Goal: Book appointment/travel/reservation

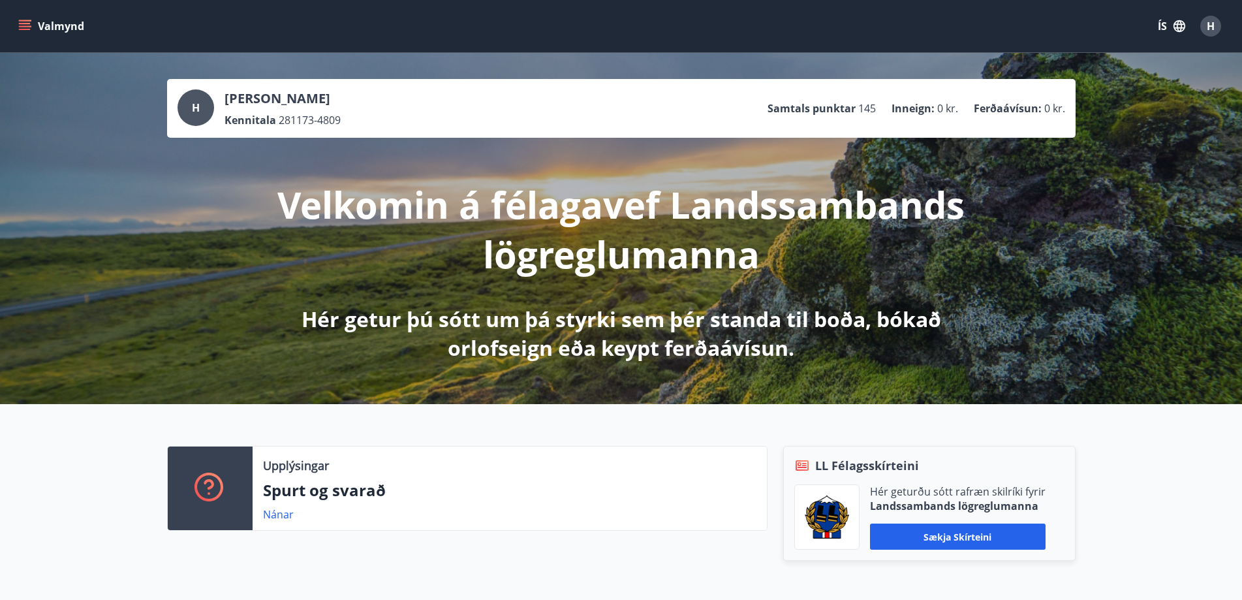
click at [65, 30] on button "Valmynd" at bounding box center [53, 25] width 74 height 23
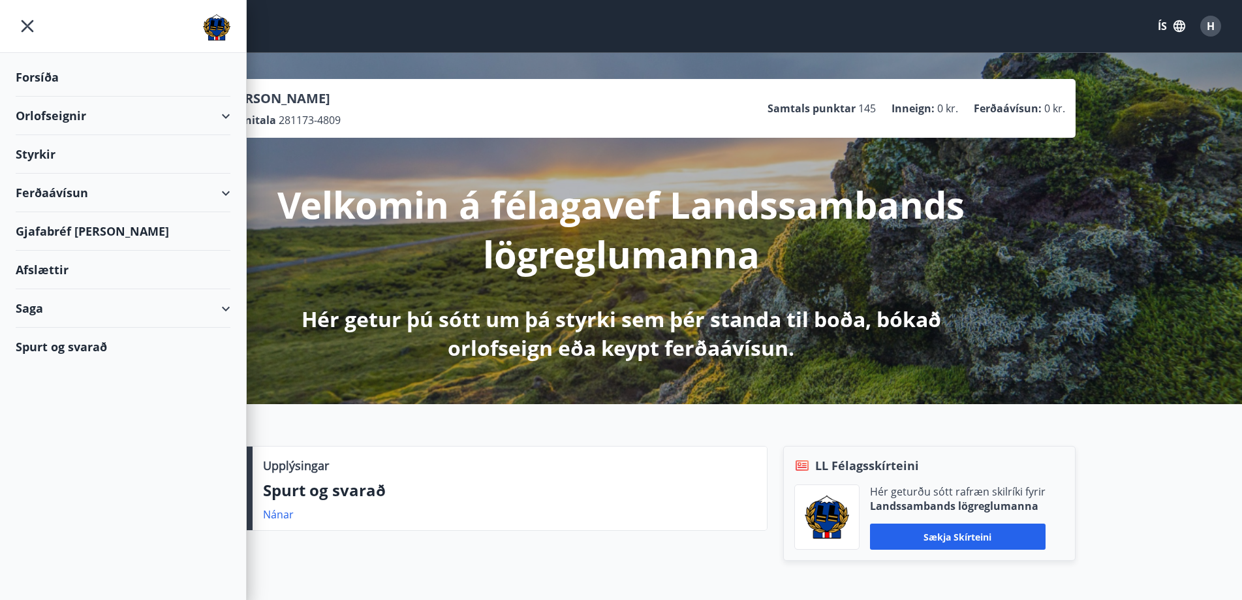
click at [93, 119] on div "Orlofseignir" at bounding box center [123, 116] width 215 height 38
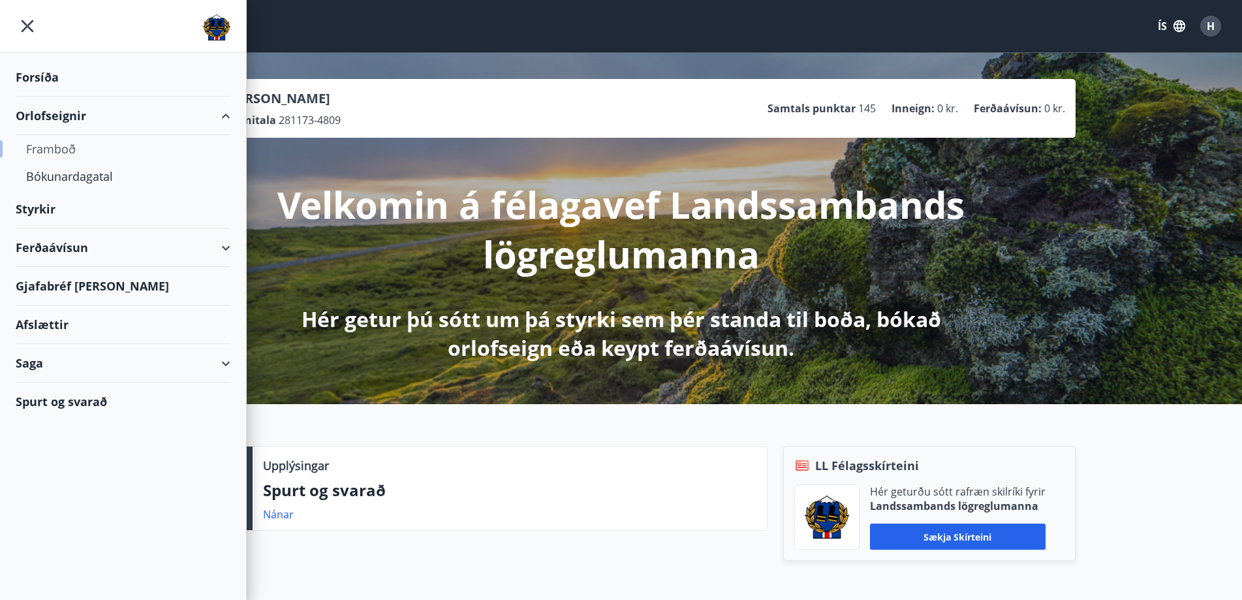
click at [63, 147] on div "Framboð" at bounding box center [123, 148] width 194 height 27
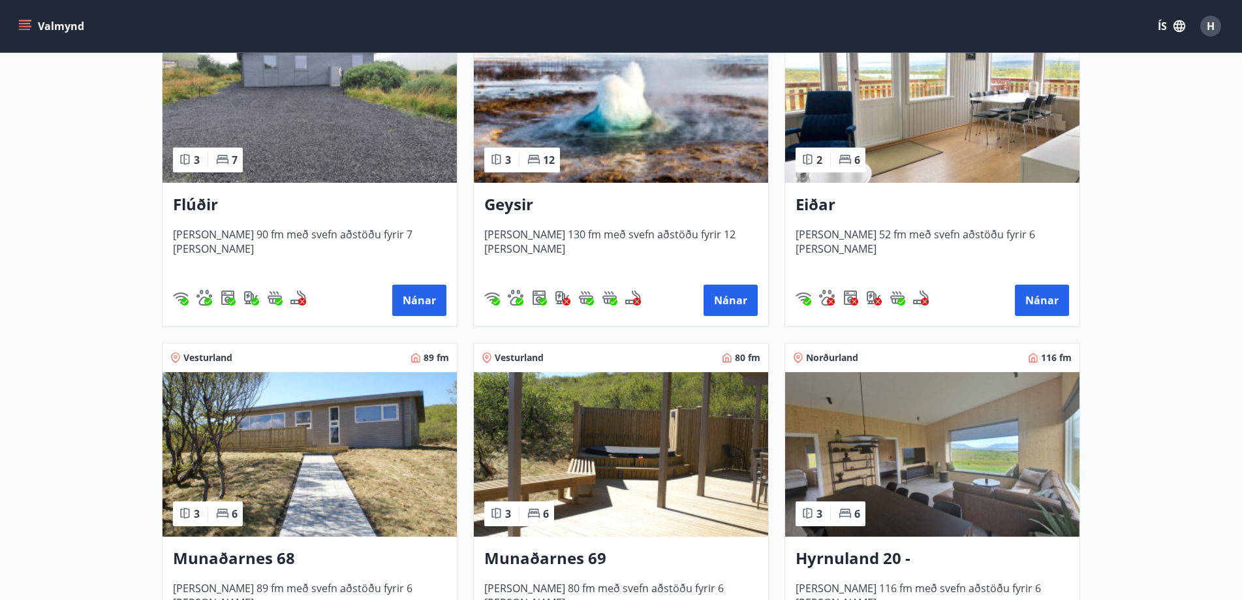
scroll to position [326, 0]
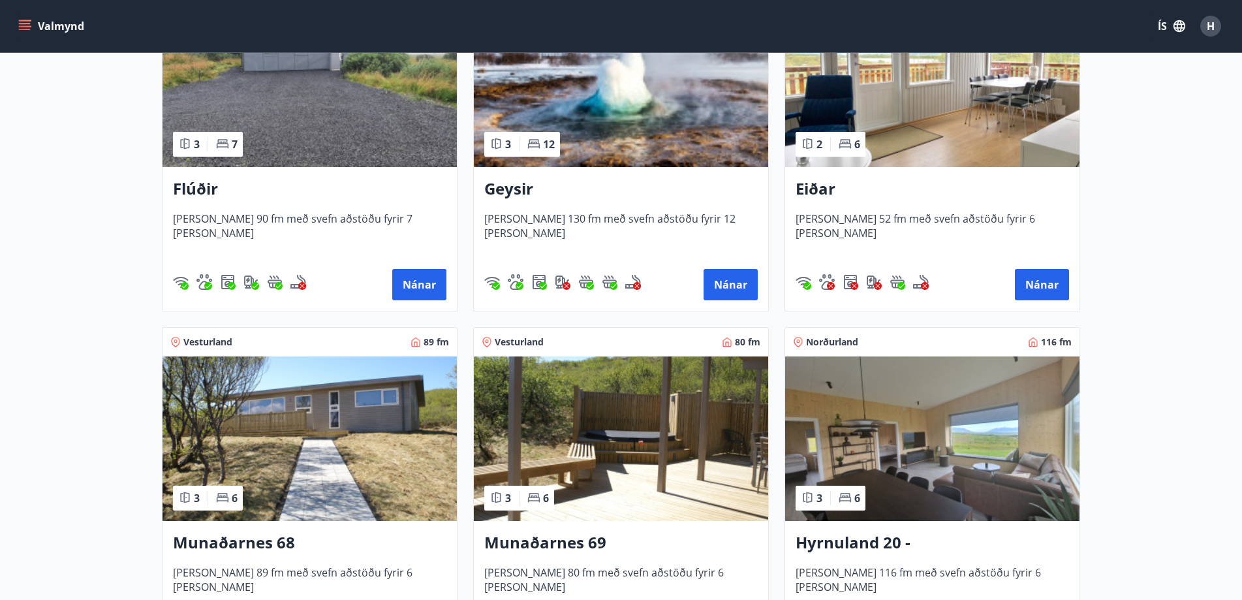
click at [946, 433] on img at bounding box center [932, 438] width 294 height 164
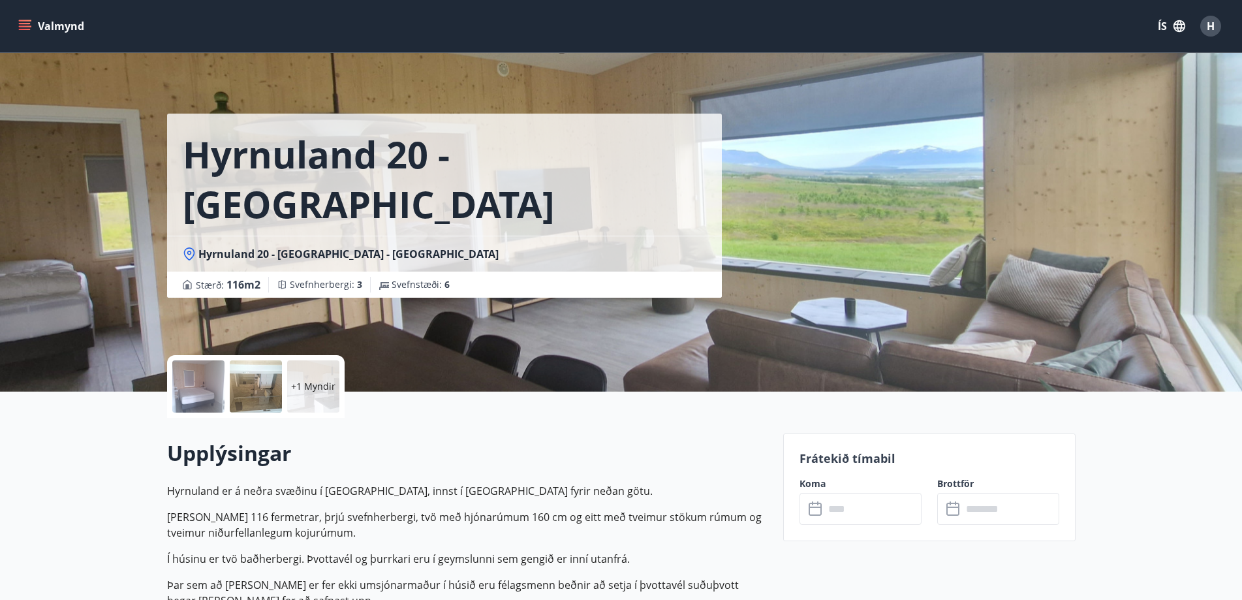
click at [870, 510] on input "text" at bounding box center [872, 509] width 97 height 32
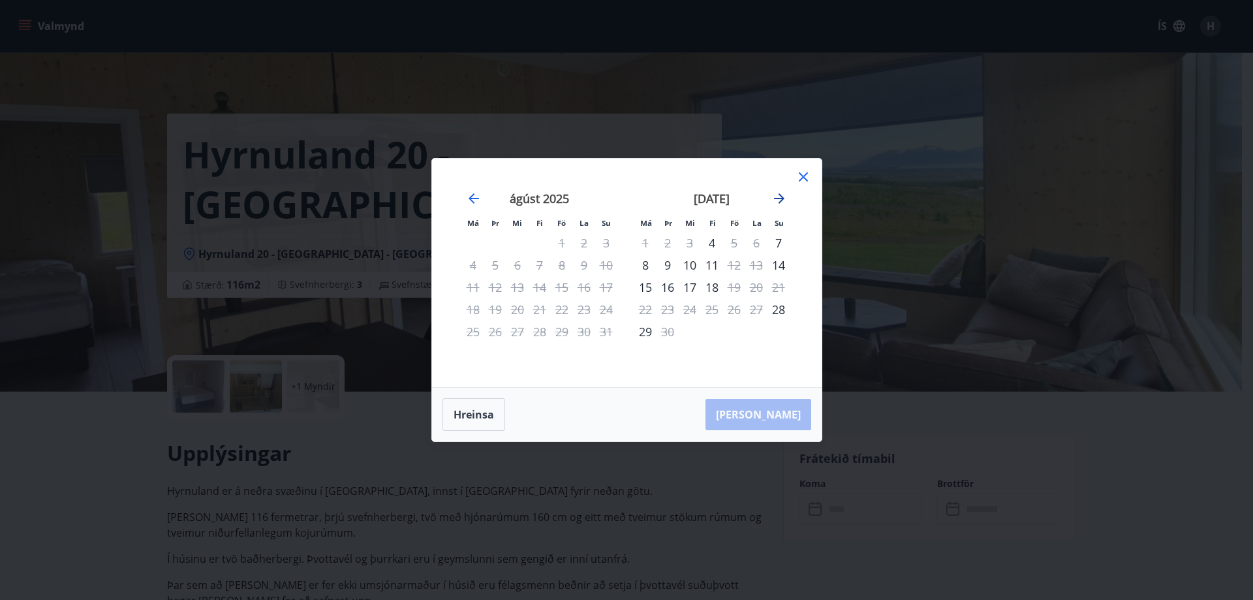
click at [780, 197] on icon "Move forward to switch to the next month." at bounding box center [779, 199] width 16 height 16
click at [778, 203] on icon "Move forward to switch to the next month." at bounding box center [779, 198] width 10 height 10
click at [472, 198] on icon "Move backward to switch to the previous month." at bounding box center [473, 198] width 10 height 10
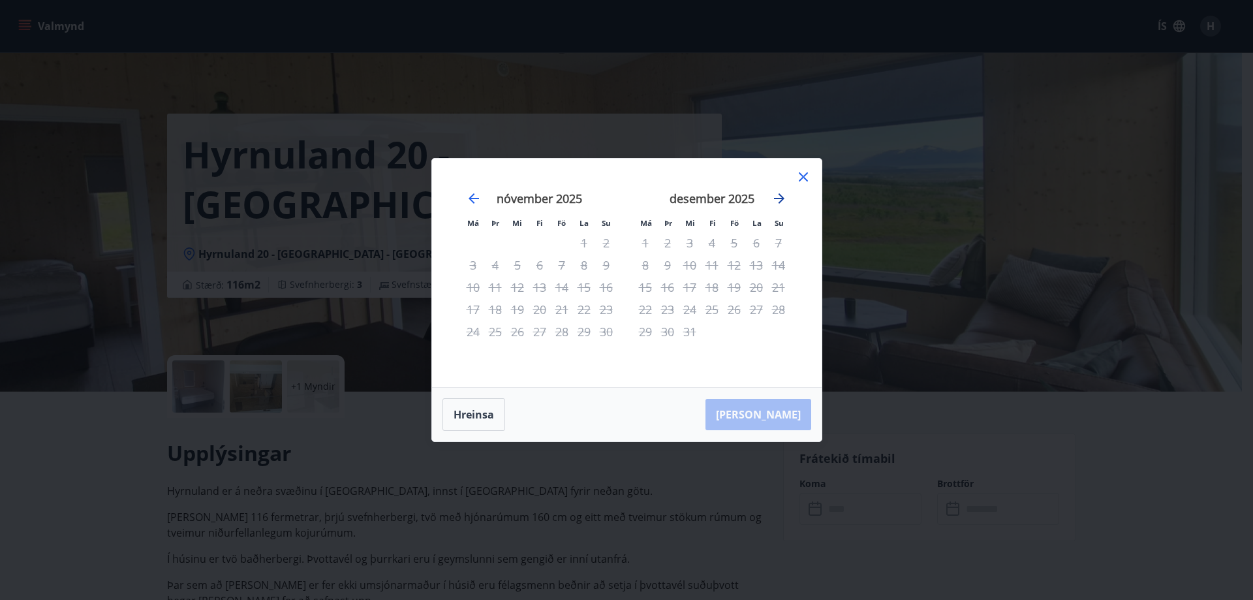
click at [777, 200] on icon "Move forward to switch to the next month." at bounding box center [779, 199] width 16 height 16
click at [803, 177] on icon at bounding box center [803, 176] width 9 height 9
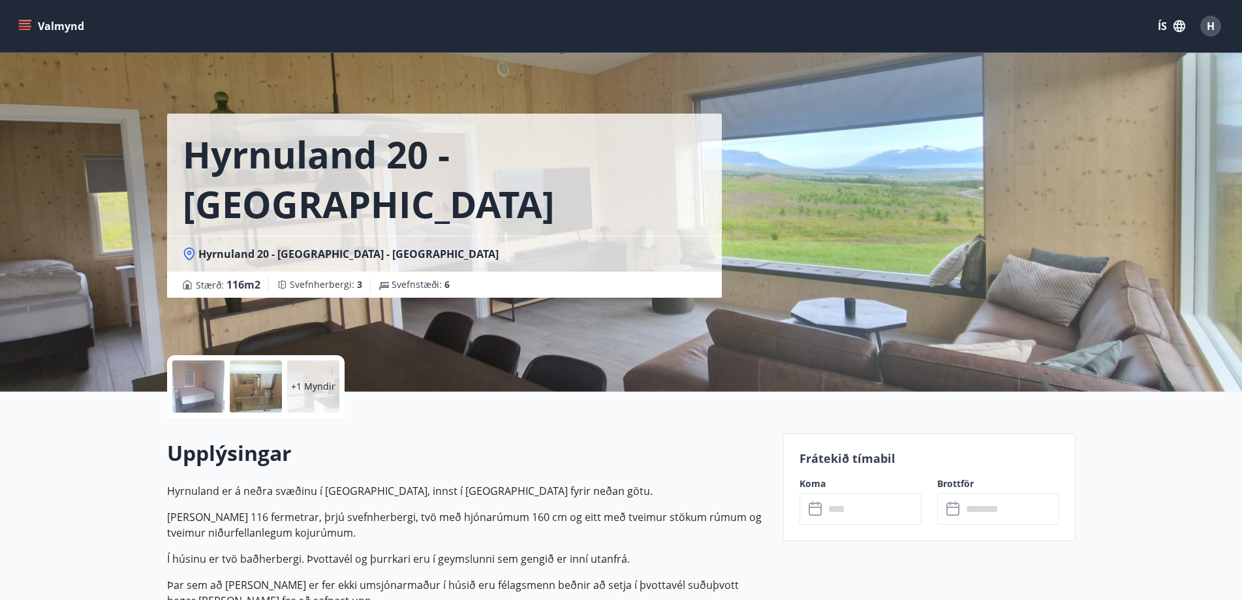
click at [215, 394] on div at bounding box center [198, 386] width 52 height 52
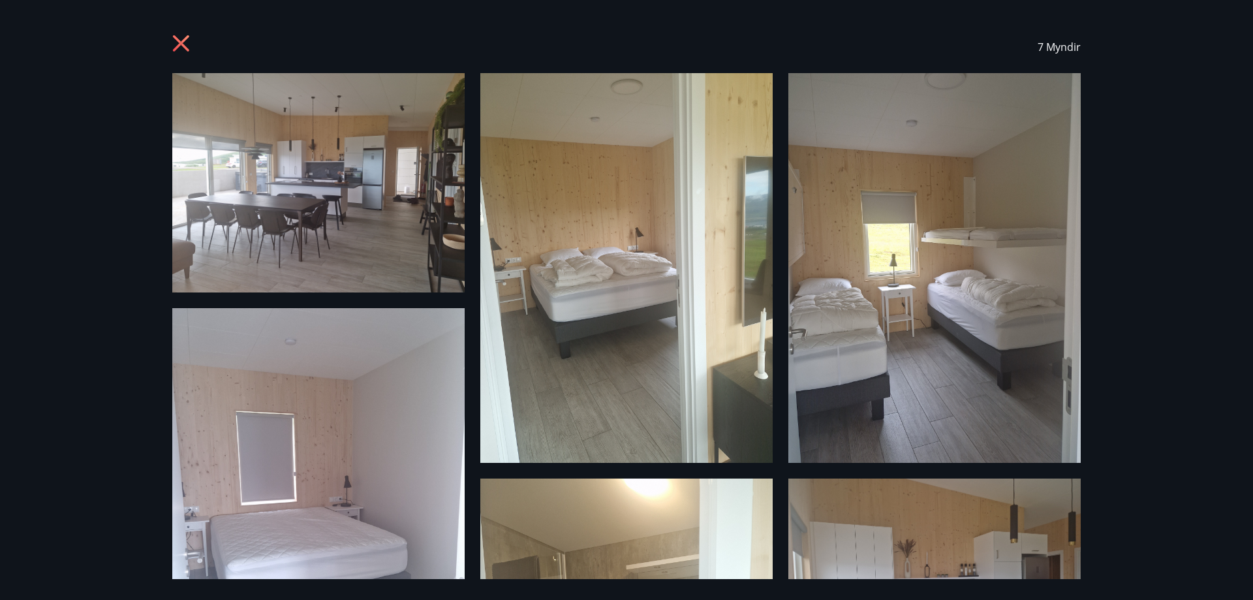
click at [182, 41] on icon at bounding box center [181, 43] width 16 height 16
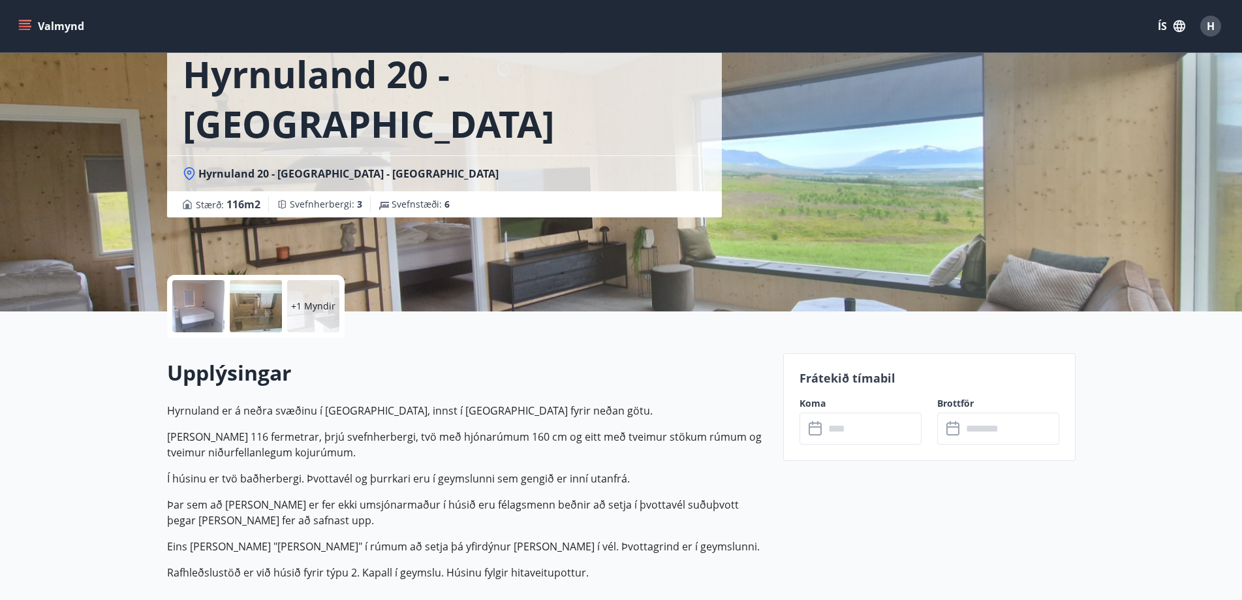
scroll to position [261, 0]
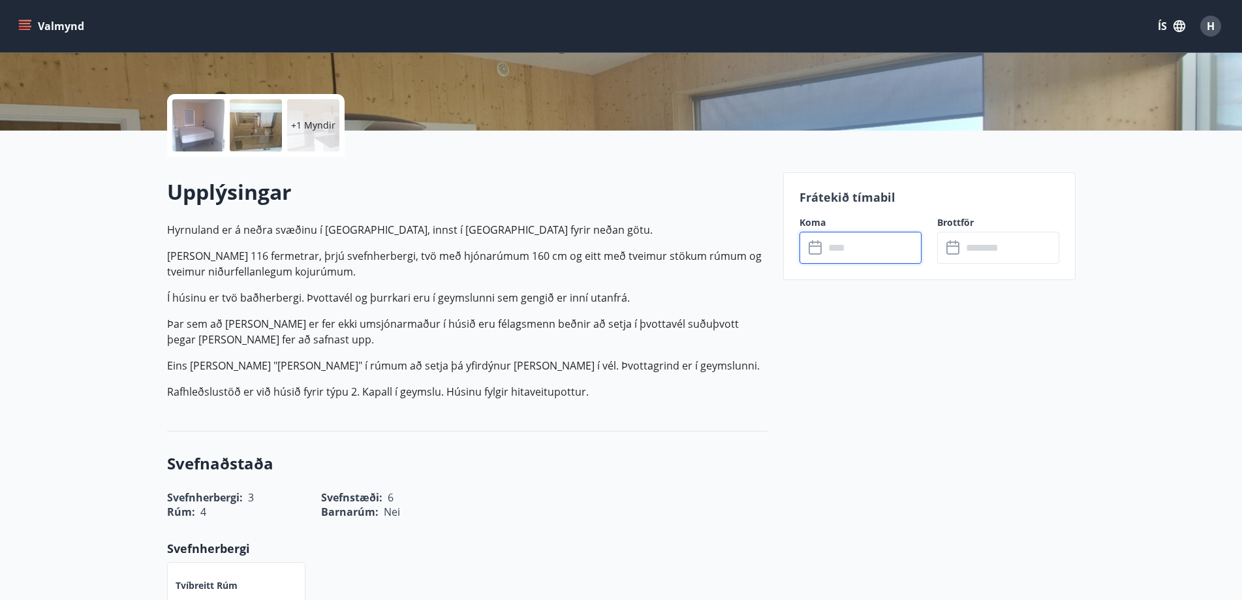
click at [853, 256] on input "text" at bounding box center [872, 248] width 97 height 32
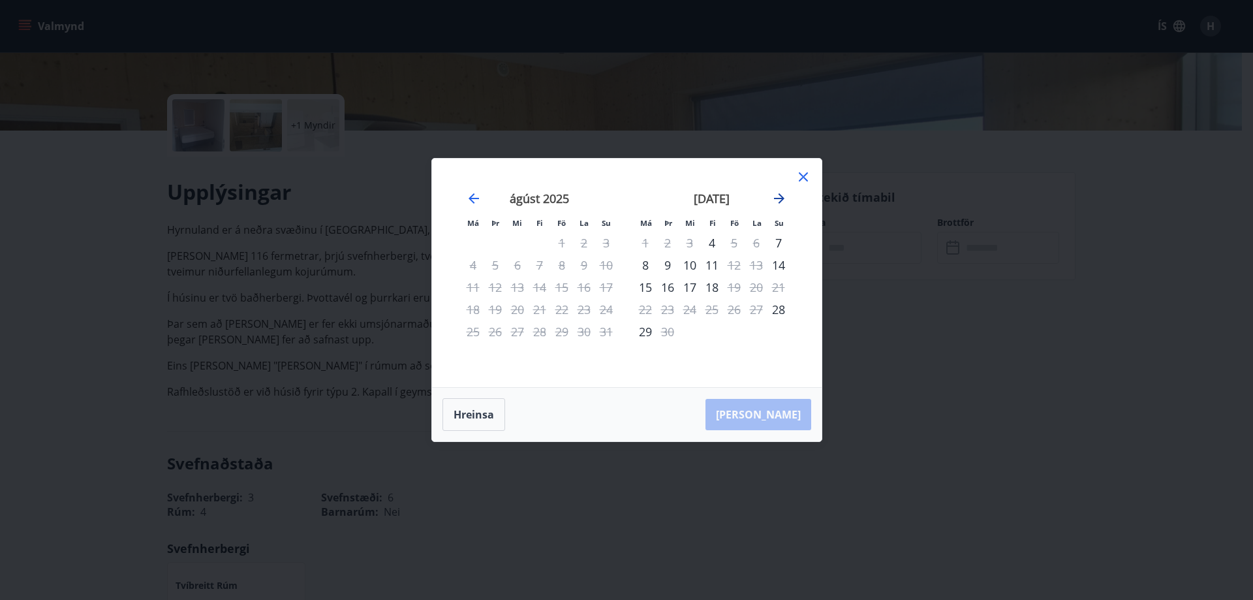
click at [778, 199] on icon "Move forward to switch to the next month." at bounding box center [779, 198] width 10 height 10
click at [778, 198] on icon "Move forward to switch to the next month." at bounding box center [779, 198] width 10 height 10
click at [92, 251] on div "Má Þr Mi Fi Fö La Su Má Þr Mi Fi Fö La Su [DATE] 1 2 3 4 5 6 7 8 9 10 11 12 13 …" at bounding box center [626, 300] width 1253 height 600
